Goal: Information Seeking & Learning: Learn about a topic

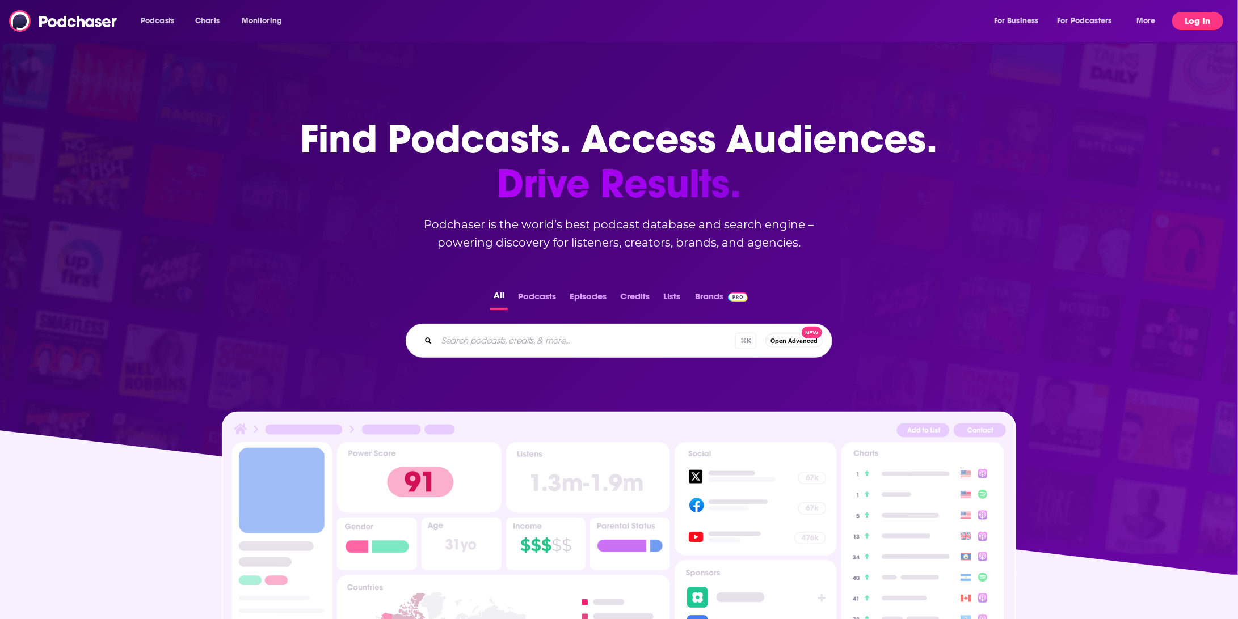
click at [1196, 18] on button "Log In" at bounding box center [1197, 21] width 51 height 18
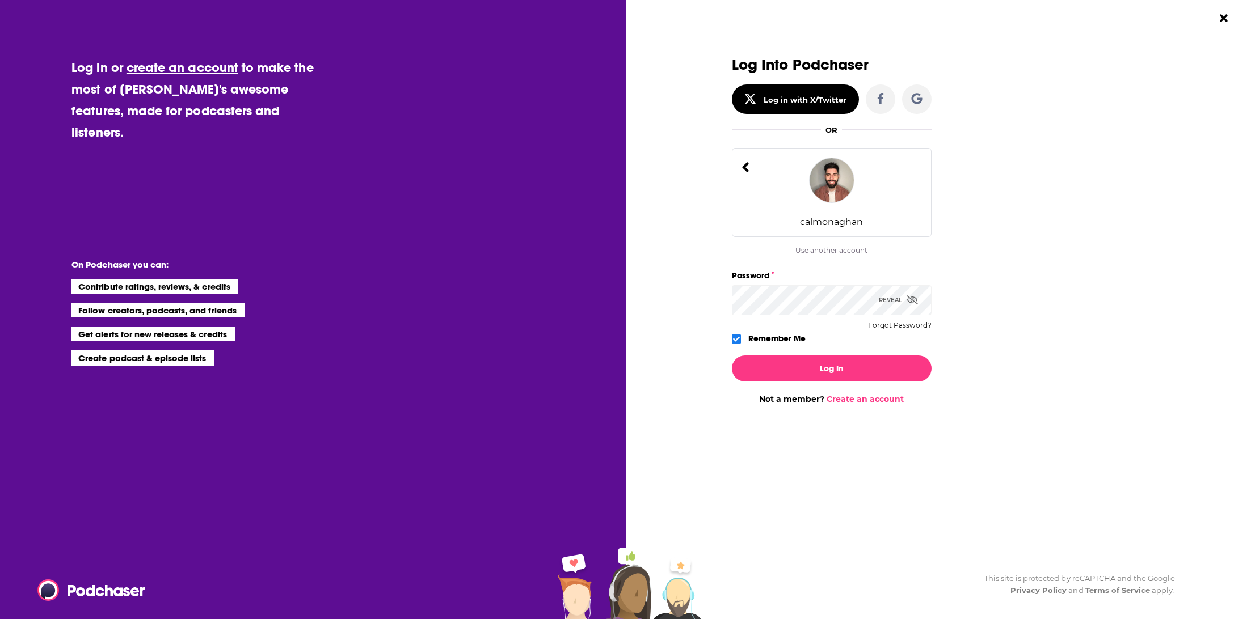
click at [732, 356] on button "Log In" at bounding box center [832, 369] width 200 height 26
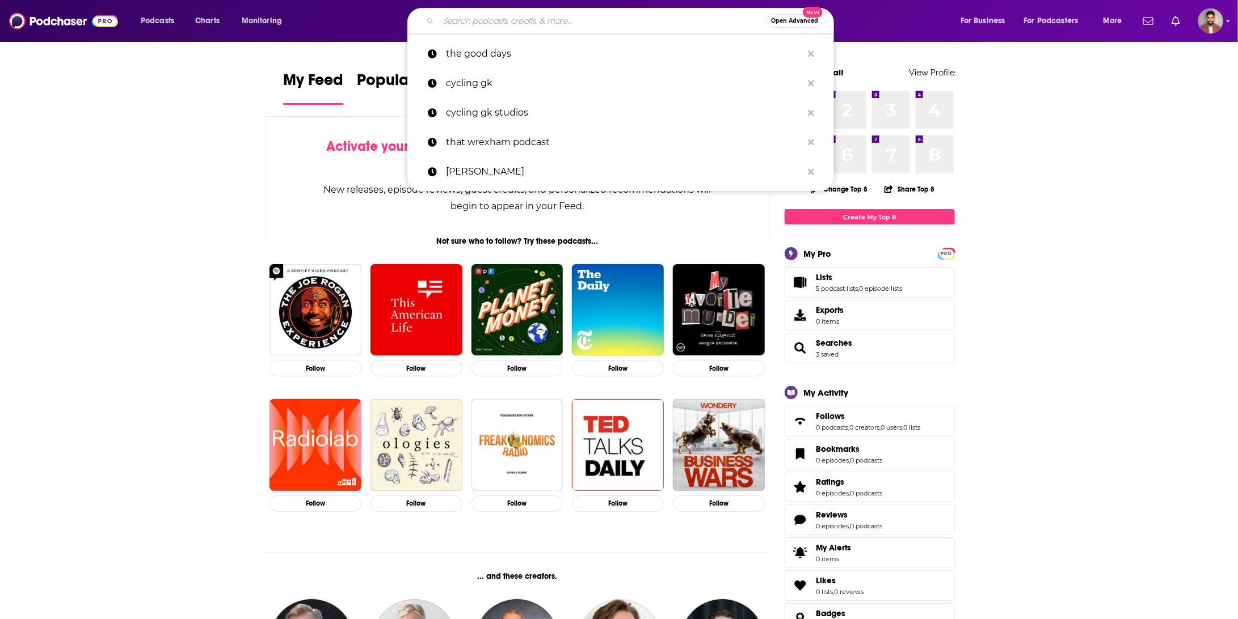
click at [521, 20] on input "Search podcasts, credits, & more..." at bounding box center [601, 21] width 327 height 18
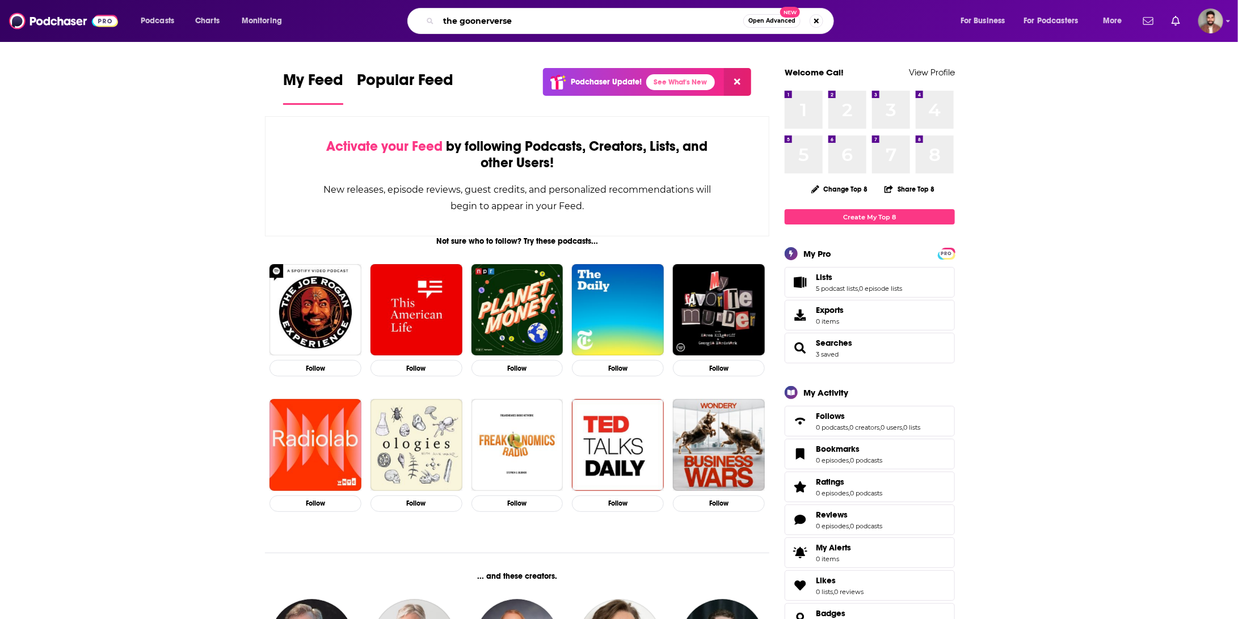
type input "the goonerverse"
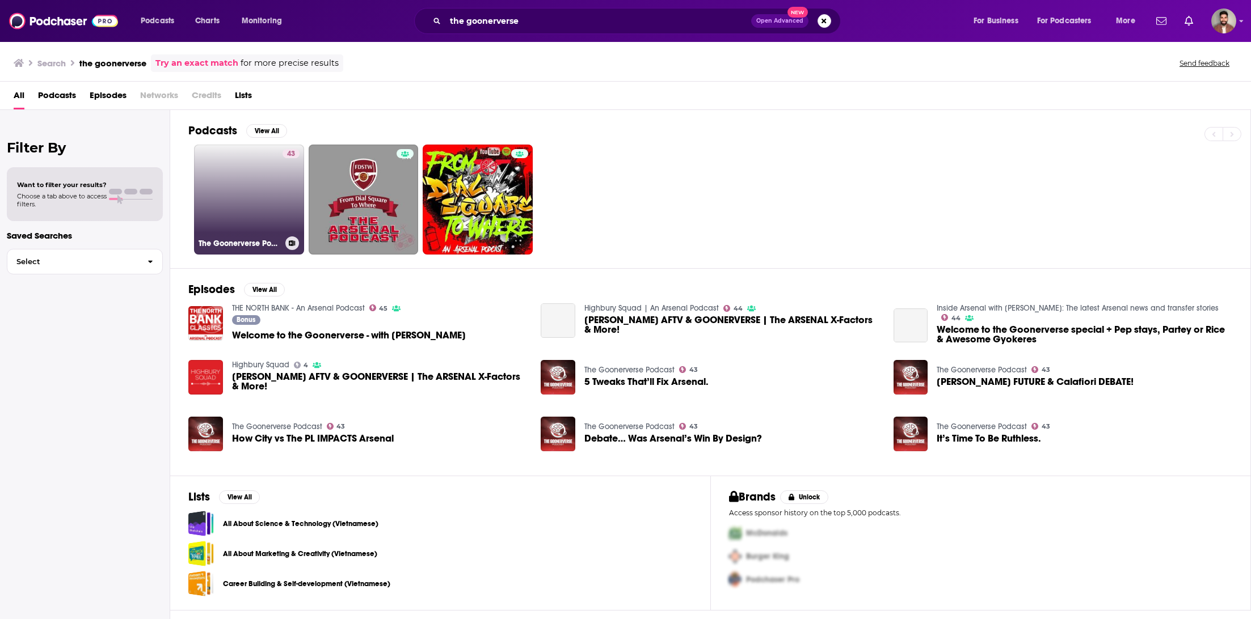
click at [236, 204] on link "43 The Goonerverse Podcast" at bounding box center [249, 200] width 110 height 110
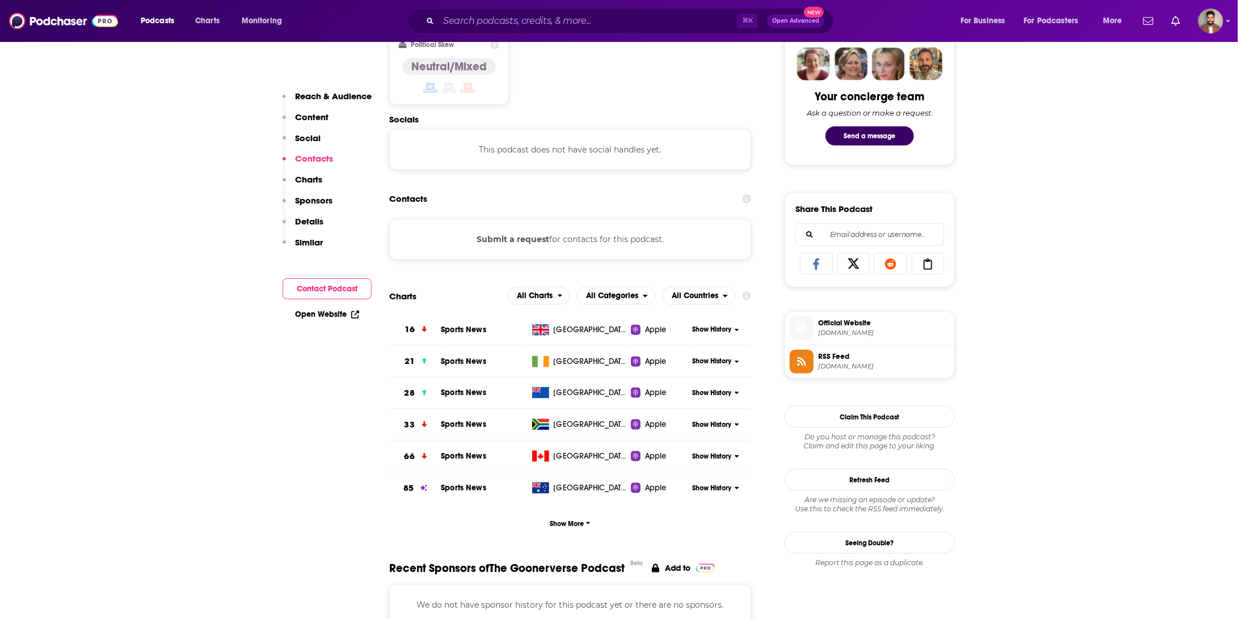
scroll to position [419, 0]
